Goal: Information Seeking & Learning: Learn about a topic

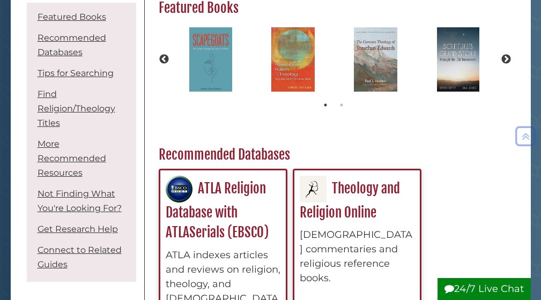
scroll to position [191, 0]
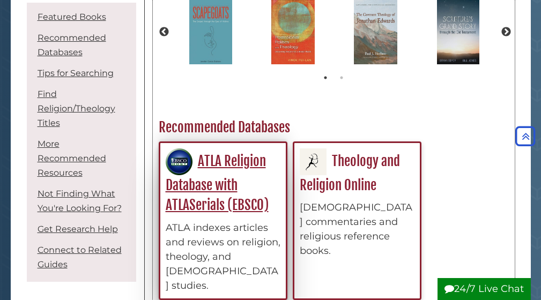
click at [205, 185] on link "ATLA Religion Database with ATLASerials (EBSCO)" at bounding box center [217, 183] width 103 height 61
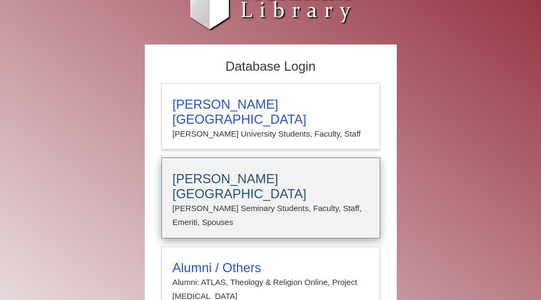
scroll to position [69, 0]
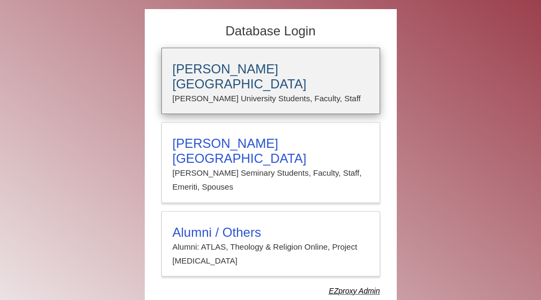
click at [225, 92] on p "[PERSON_NAME] University Students, Faculty, Staff" at bounding box center [271, 99] width 196 height 14
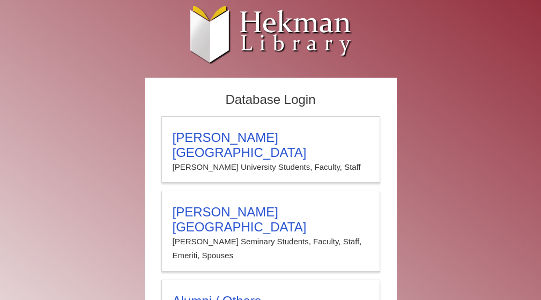
scroll to position [69, 0]
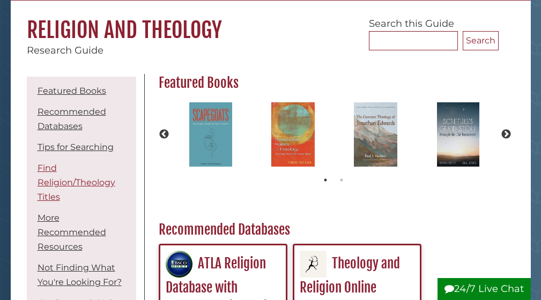
click at [45, 187] on link "Find Religion/Theology Titles" at bounding box center [77, 182] width 78 height 39
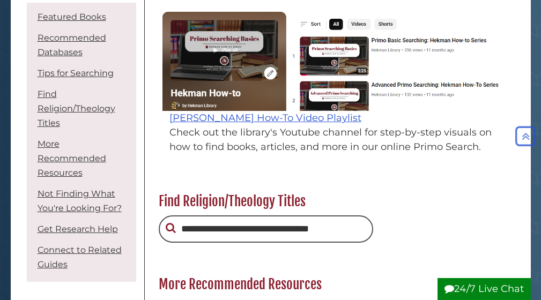
scroll to position [322, 361]
click at [69, 106] on link "Find Religion/Theology Titles" at bounding box center [77, 108] width 78 height 39
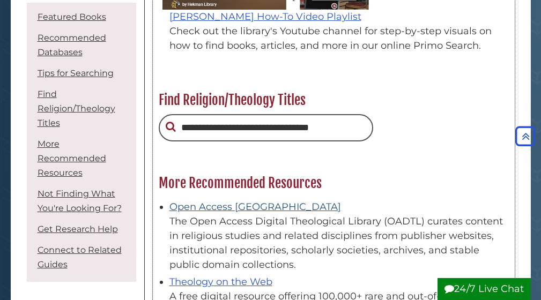
click at [230, 201] on link "Open Access [GEOGRAPHIC_DATA]" at bounding box center [254, 207] width 171 height 12
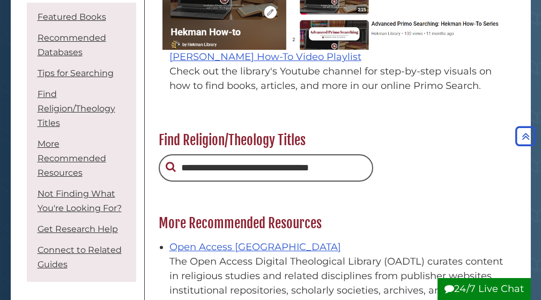
scroll to position [1156, 0]
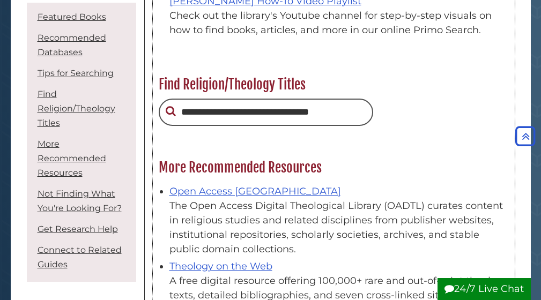
scroll to position [1212, 0]
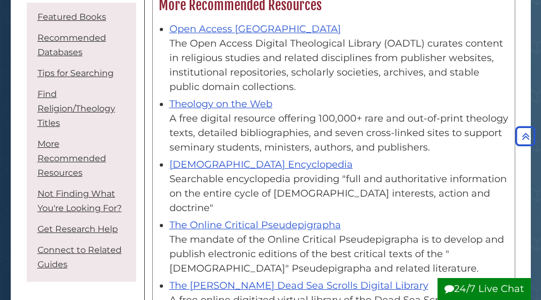
scroll to position [1442, 0]
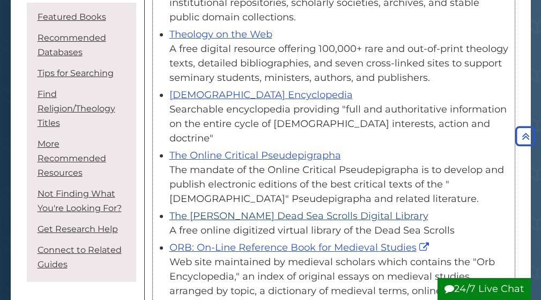
click at [233, 210] on link "The [PERSON_NAME] Dead Sea Scrolls Digital Library" at bounding box center [298, 216] width 259 height 12
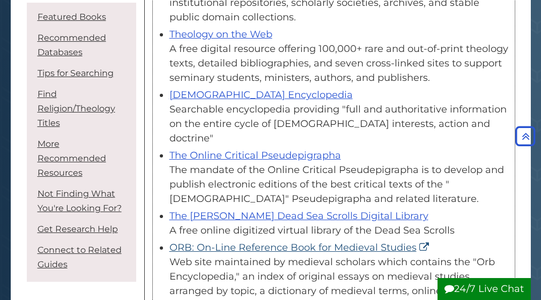
click at [210, 242] on link "ORB: On-Line Reference Book for Medieval Studies" at bounding box center [300, 248] width 262 height 12
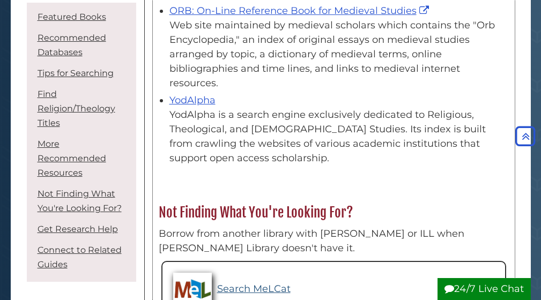
scroll to position [1681, 0]
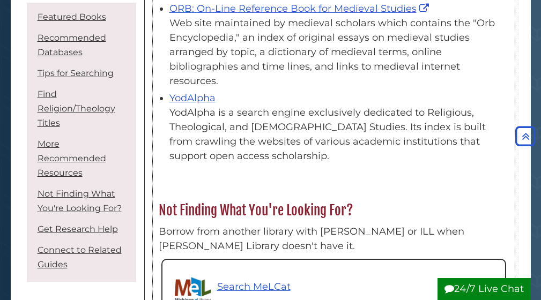
click at [243, 280] on p "Search MeLCat" at bounding box center [253, 287] width 73 height 14
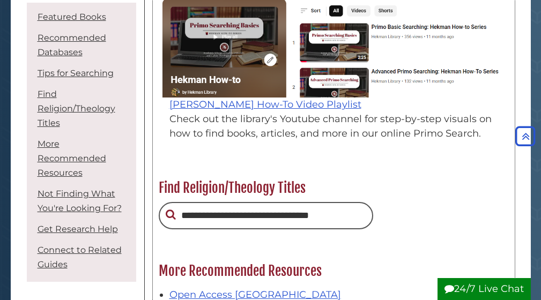
scroll to position [1229, 0]
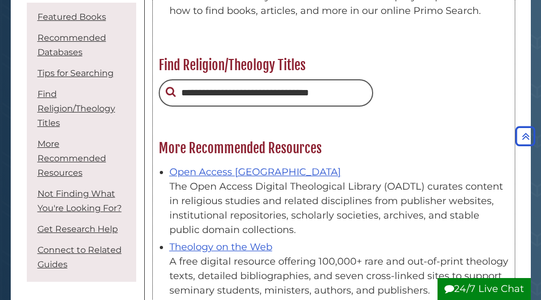
scroll to position [102, 361]
